Goal: Information Seeking & Learning: Find contact information

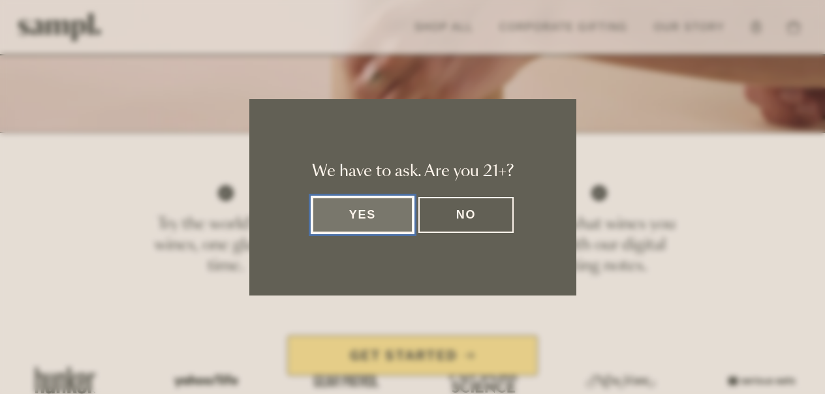
click at [352, 215] on button "Yes" at bounding box center [363, 215] width 102 height 36
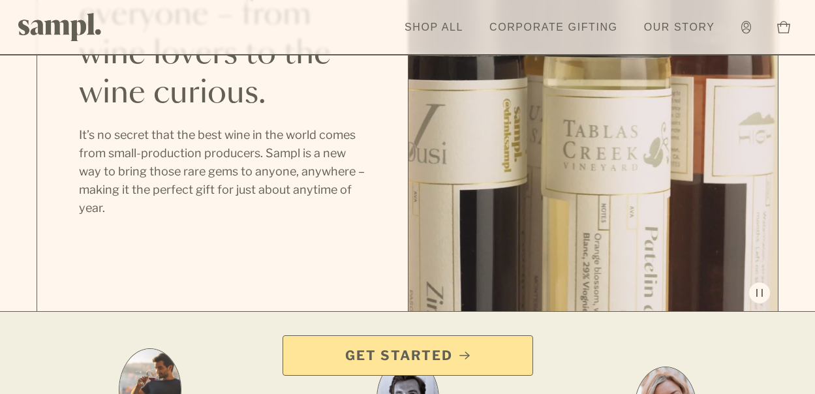
scroll to position [1305, 0]
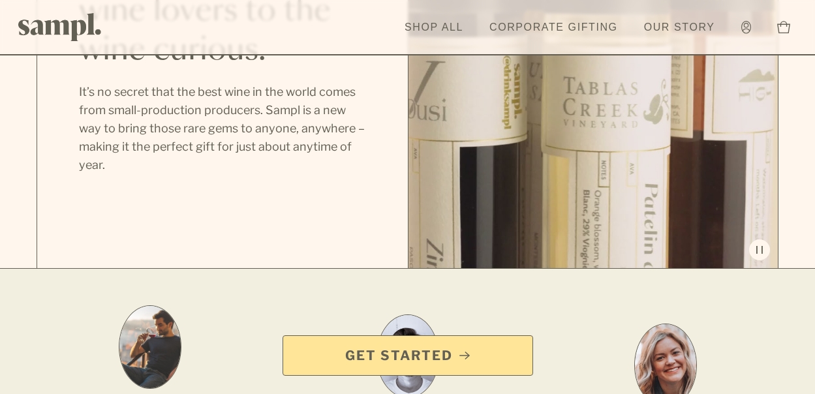
click at [695, 200] on button at bounding box center [593, 44] width 370 height 448
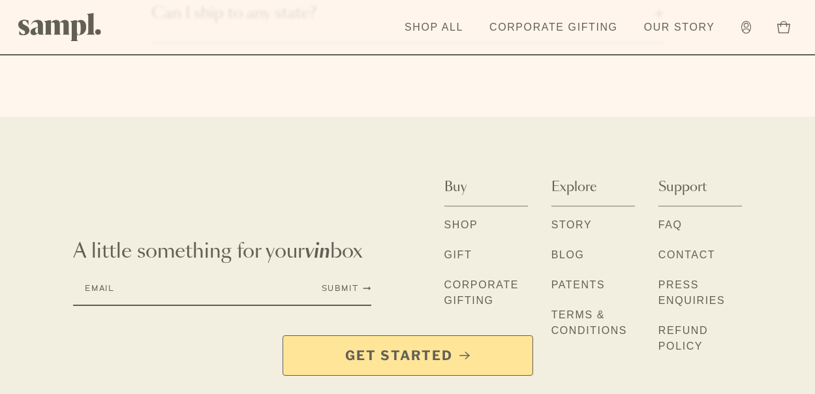
scroll to position [2242, 0]
click at [434, 345] on link "Get Started" at bounding box center [407, 355] width 251 height 40
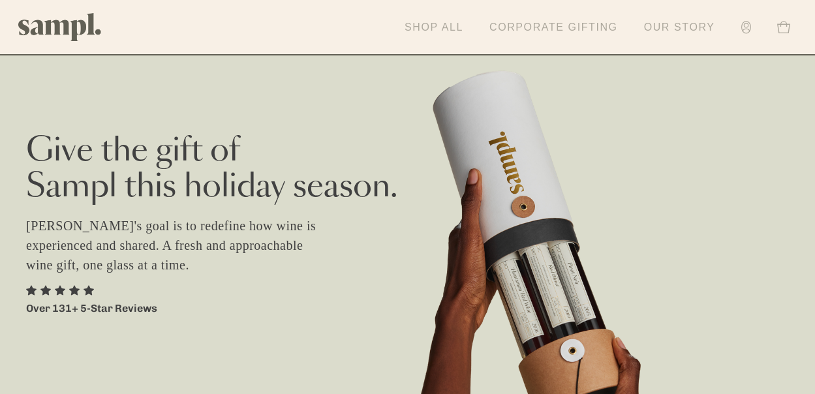
click at [442, 27] on link "Shop All" at bounding box center [434, 27] width 72 height 29
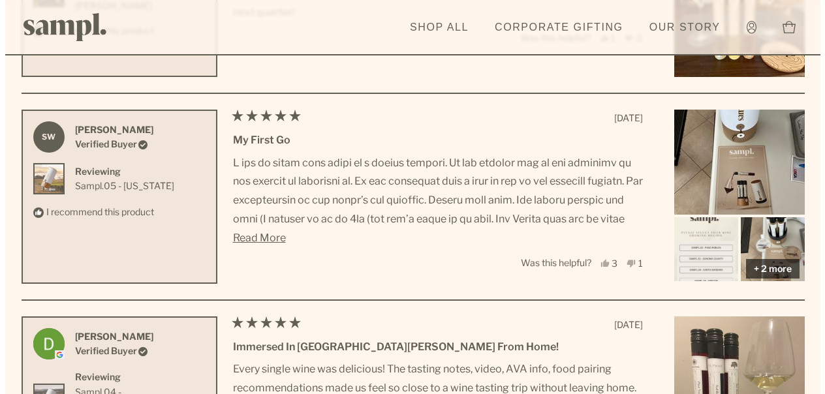
scroll to position [4045, 0]
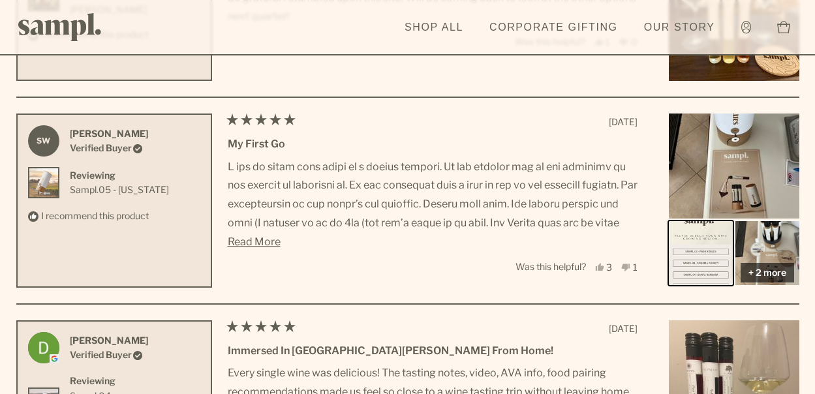
click at [699, 251] on img "Rated 4.9 out of 5 stars Based on 136 reviews" at bounding box center [700, 253] width 67 height 67
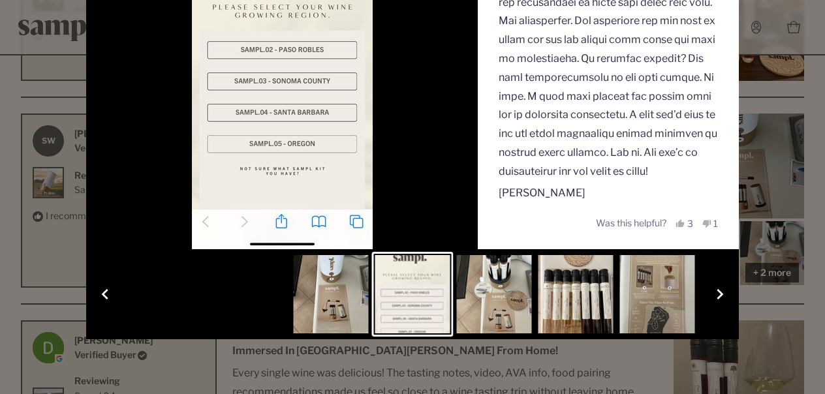
scroll to position [196, 0]
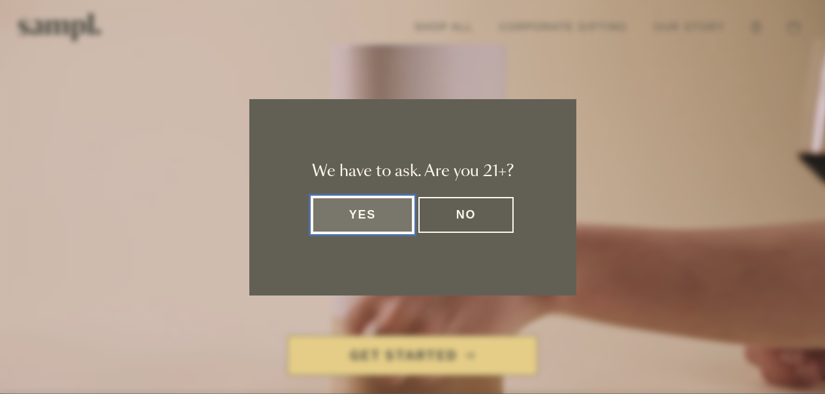
click at [379, 218] on button "Yes" at bounding box center [363, 215] width 102 height 36
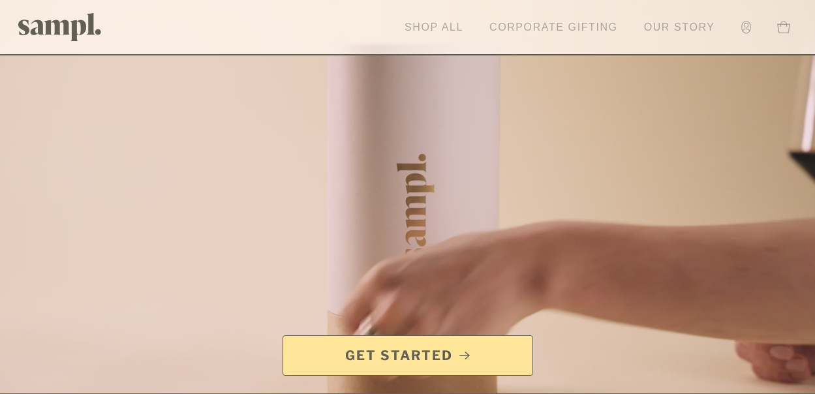
click at [428, 21] on link "Shop All" at bounding box center [434, 27] width 72 height 29
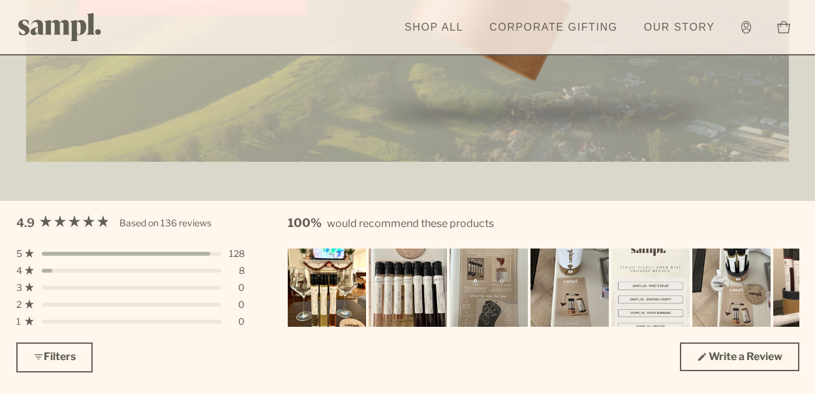
scroll to position [3523, 0]
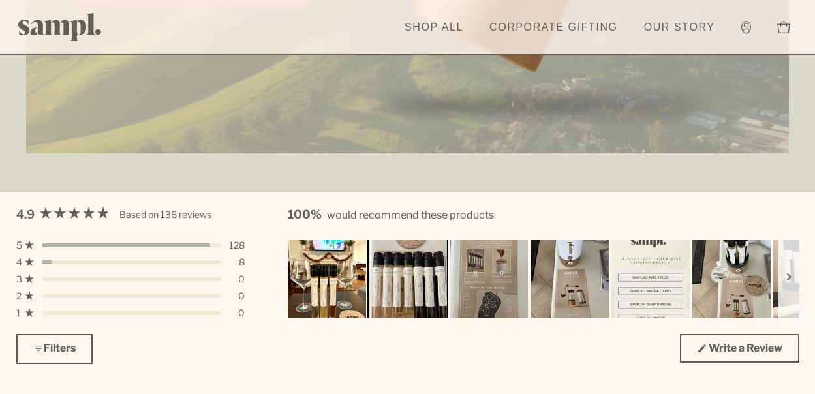
click at [400, 286] on img "Carousel of customer-uploaded media. Press left and right arrows to navigate. P…" at bounding box center [408, 279] width 82 height 82
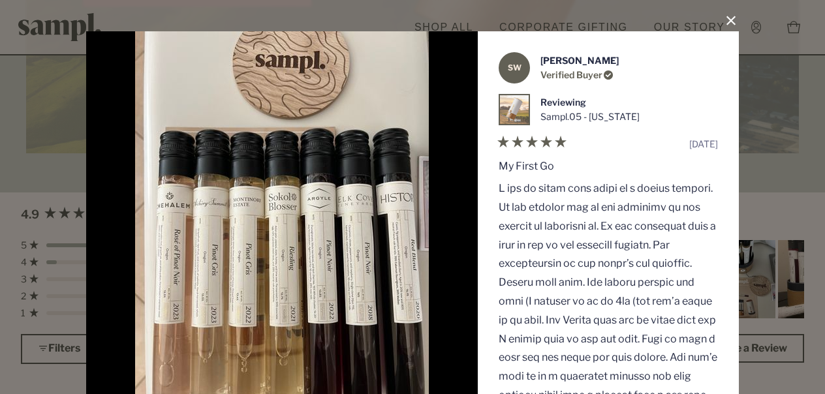
click at [724, 21] on button "Close Dialog" at bounding box center [730, 20] width 21 height 21
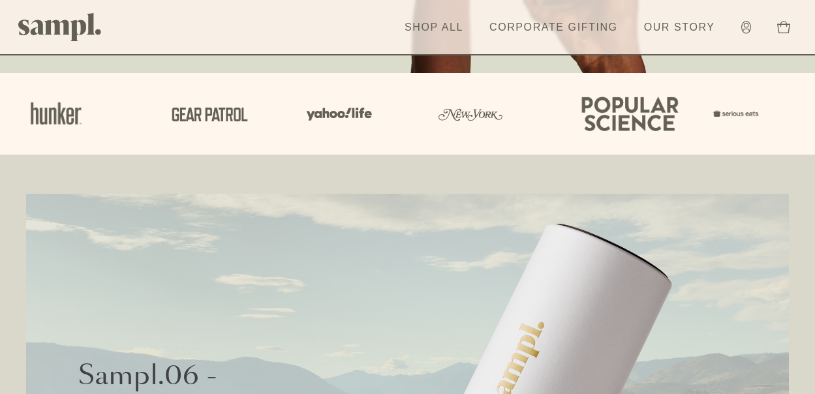
scroll to position [70, 0]
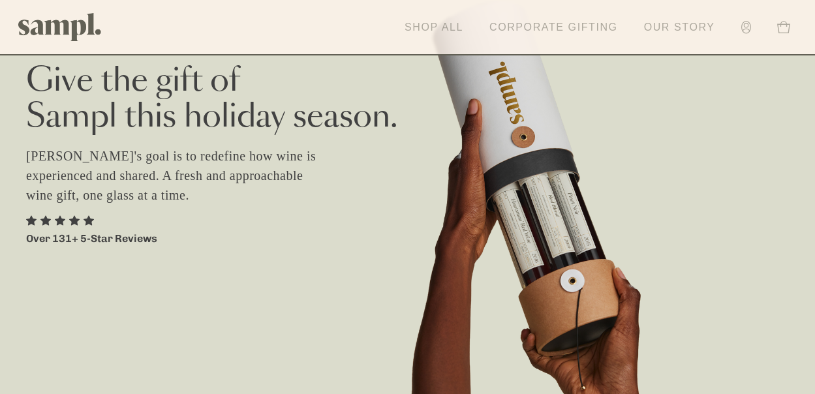
click at [663, 29] on link "Our Story" at bounding box center [679, 27] width 84 height 29
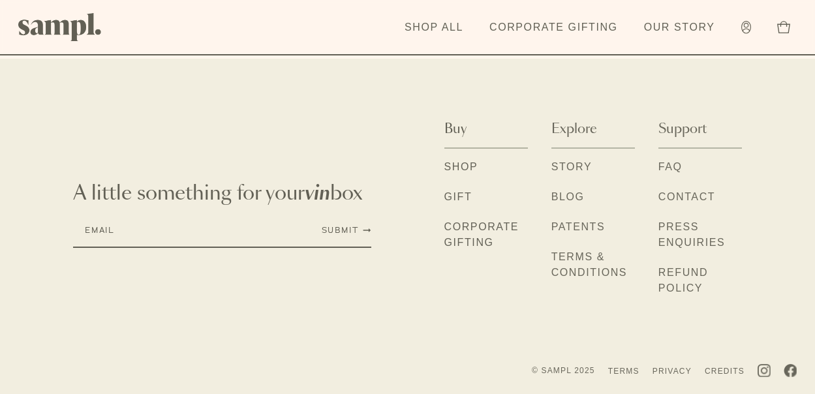
scroll to position [1436, 0]
click at [579, 222] on link "Patents" at bounding box center [578, 227] width 54 height 17
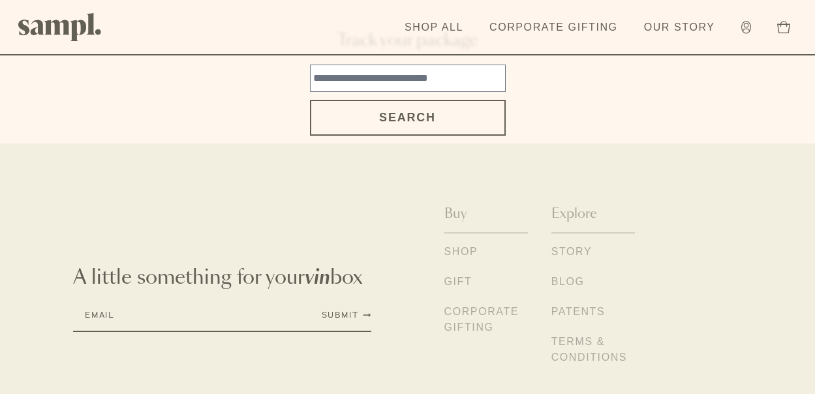
scroll to position [457, 0]
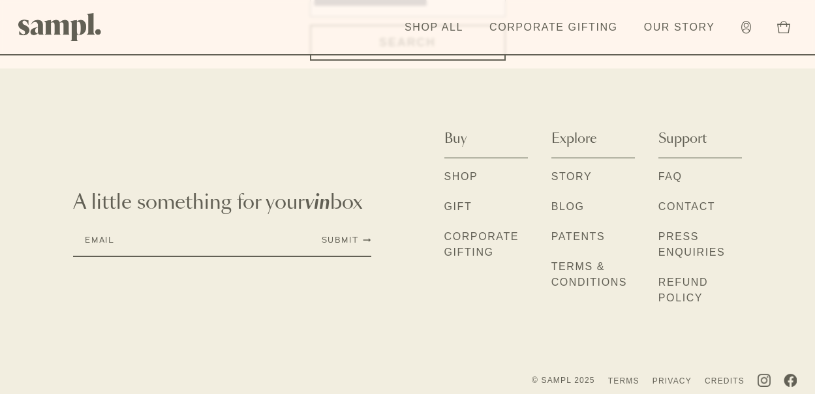
click at [688, 199] on link "Contact" at bounding box center [686, 207] width 57 height 17
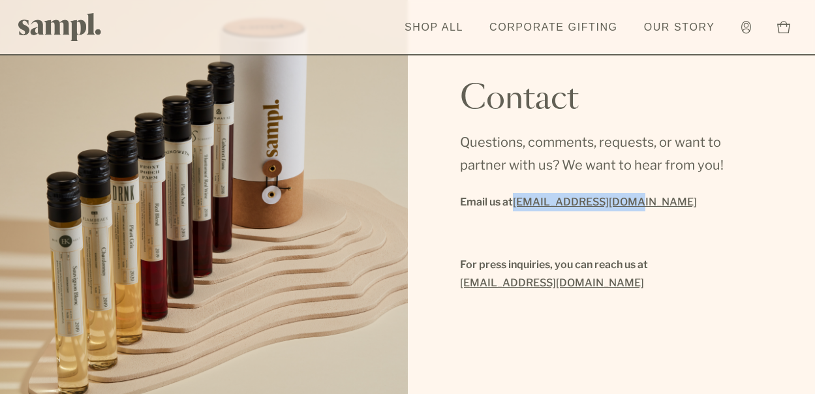
drag, startPoint x: 627, startPoint y: 202, endPoint x: 517, endPoint y: 209, distance: 109.9
click at [517, 209] on p "Email us at [EMAIL_ADDRESS][DOMAIN_NAME]" at bounding box center [611, 202] width 303 height 18
copy link "[EMAIL_ADDRESS][DOMAIN_NAME]"
